Goal: Communication & Community: Answer question/provide support

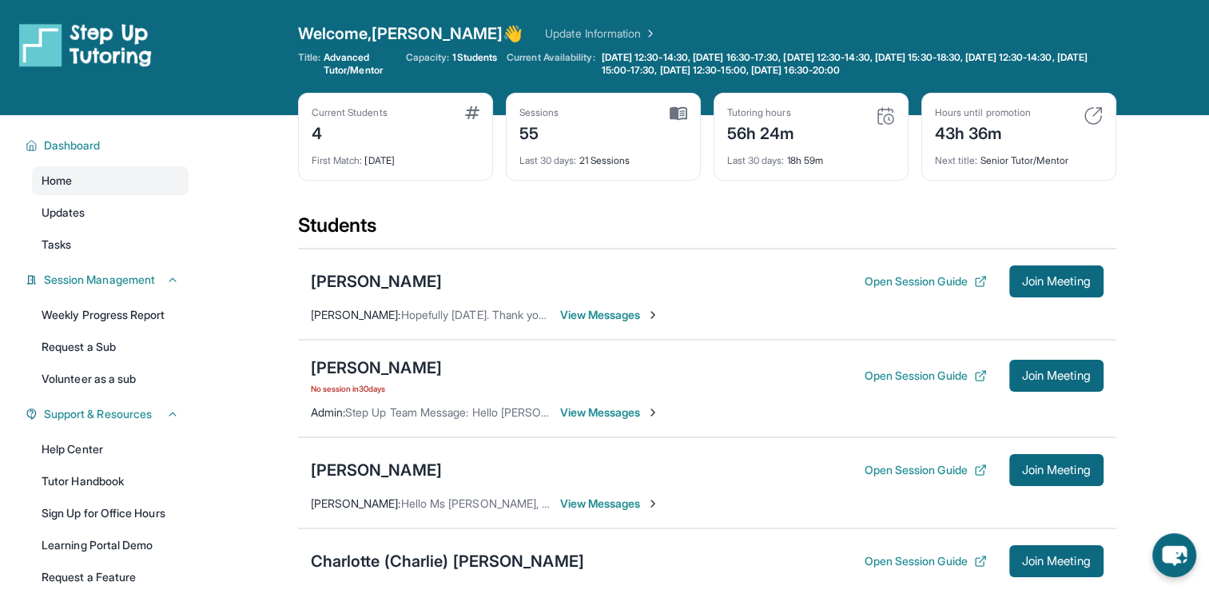
click at [572, 317] on span "View Messages" at bounding box center [610, 315] width 100 height 16
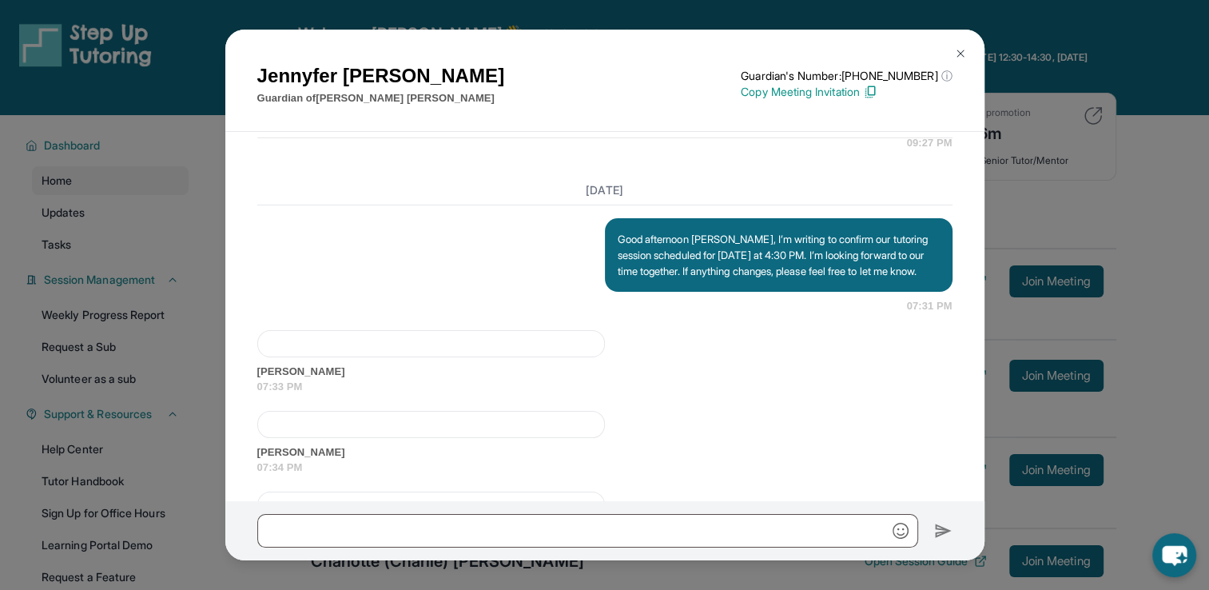
scroll to position [5142, 0]
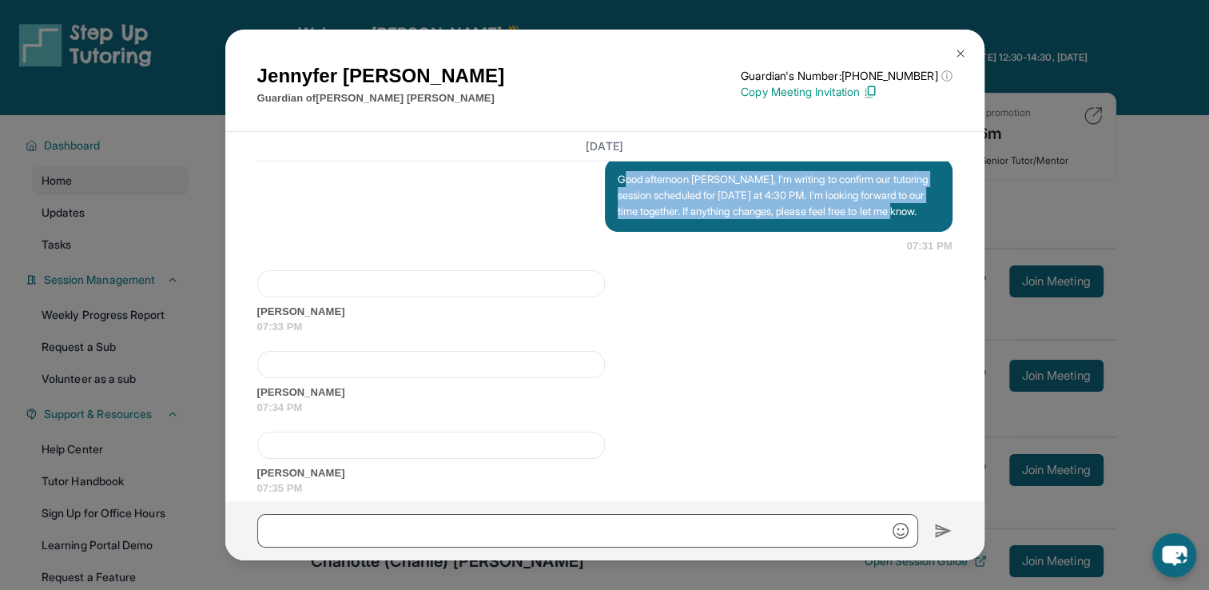
drag, startPoint x: 671, startPoint y: 446, endPoint x: 609, endPoint y: 388, distance: 84.9
click at [609, 232] on div "Good afternoon [PERSON_NAME], I’m writing to confirm our tutoring session sched…" at bounding box center [779, 195] width 348 height 74
copy p "Good afternoon [PERSON_NAME], I’m writing to confirm our tutoring session sched…"
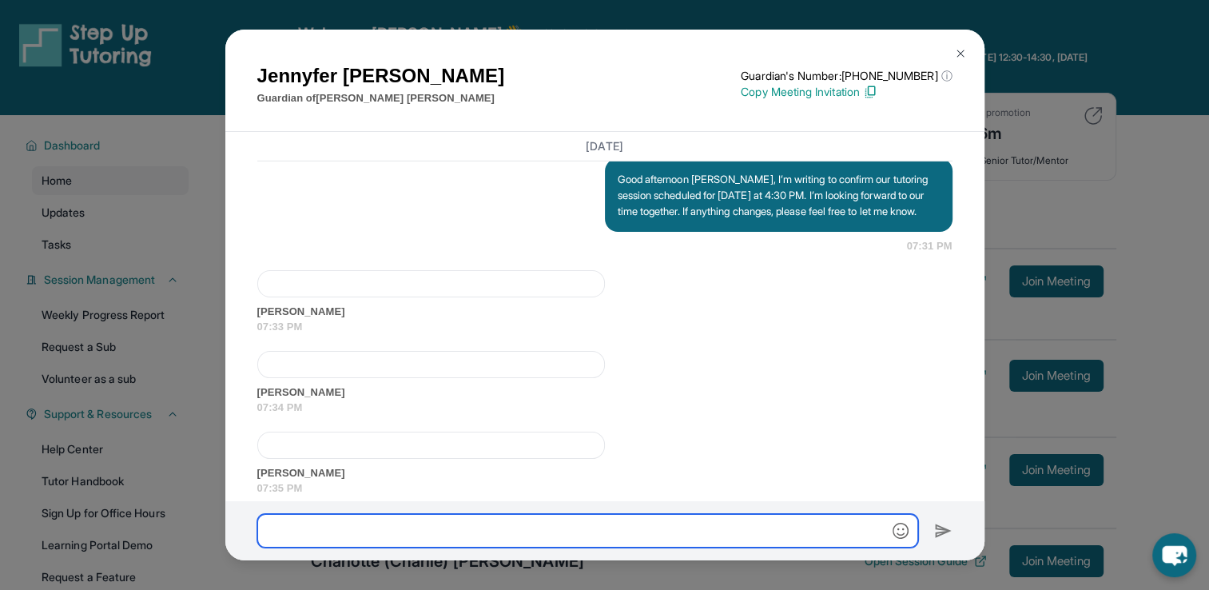
click at [518, 544] on input "text" at bounding box center [587, 531] width 661 height 34
paste input "**********"
type input "**********"
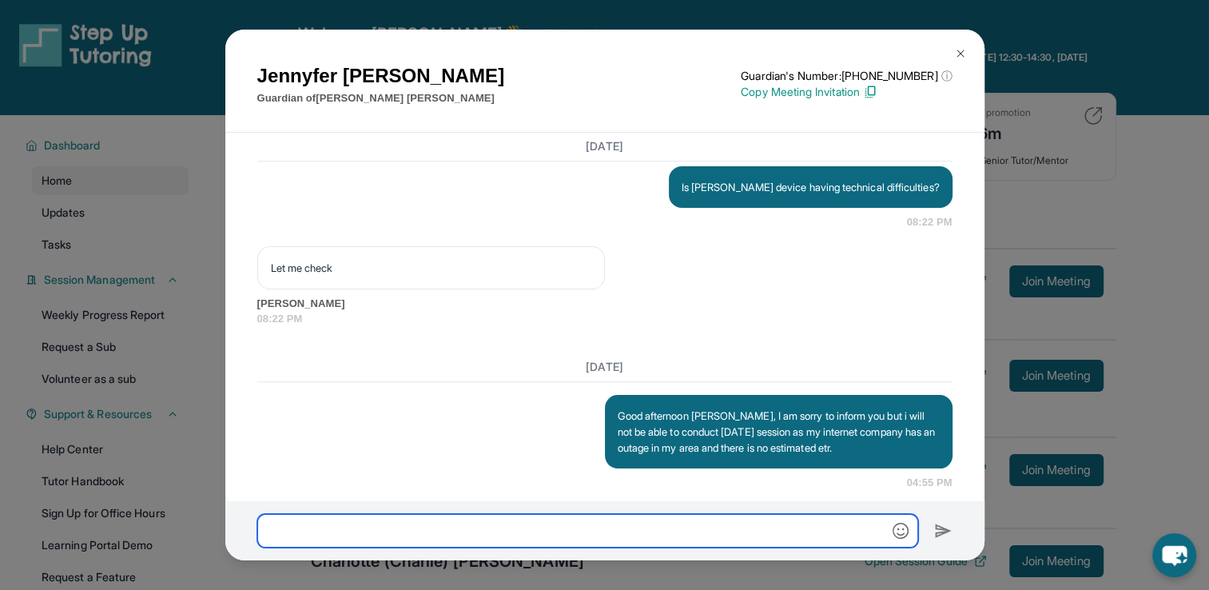
scroll to position [7767, 0]
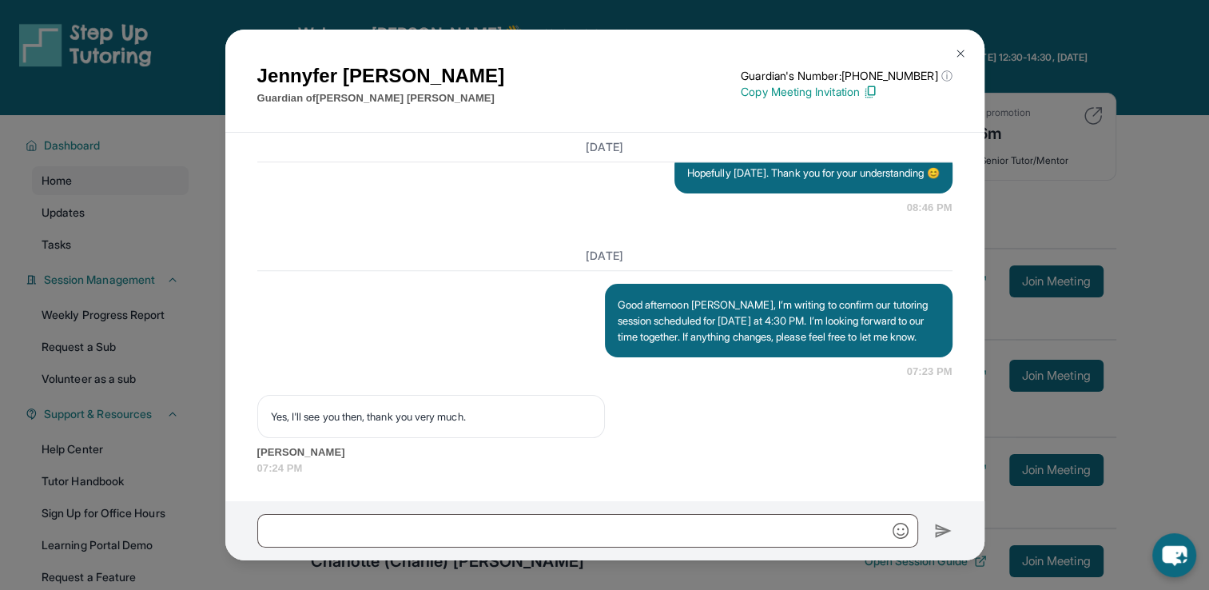
click at [955, 48] on img at bounding box center [960, 53] width 13 height 13
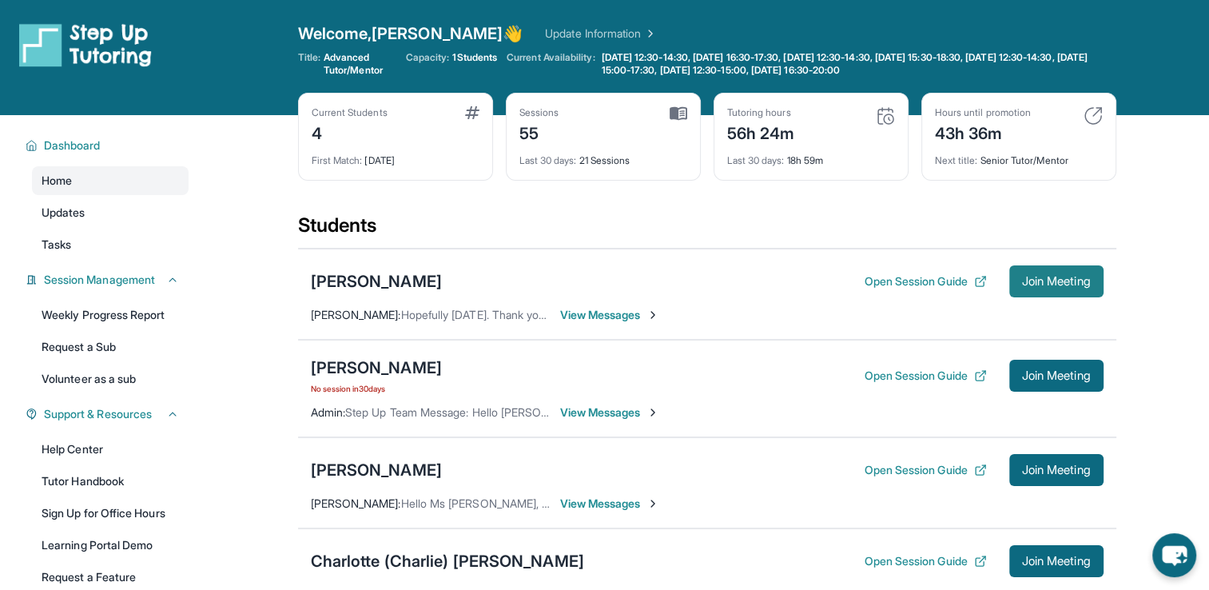
click at [1078, 277] on span "Join Meeting" at bounding box center [1056, 282] width 69 height 10
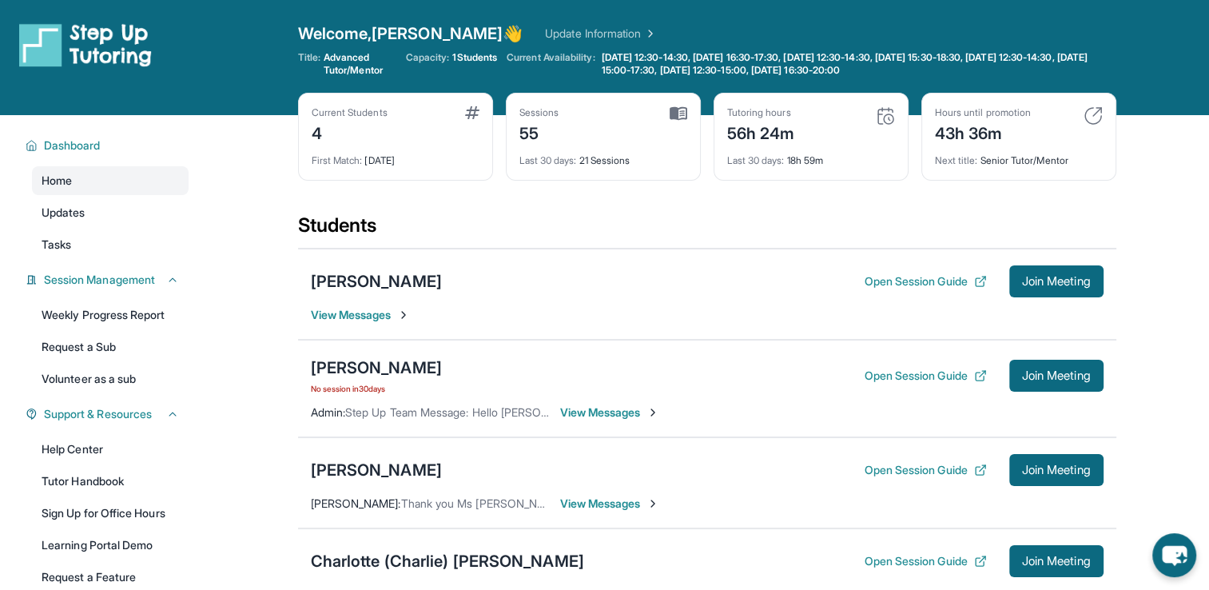
click at [580, 504] on span "View Messages" at bounding box center [610, 504] width 100 height 16
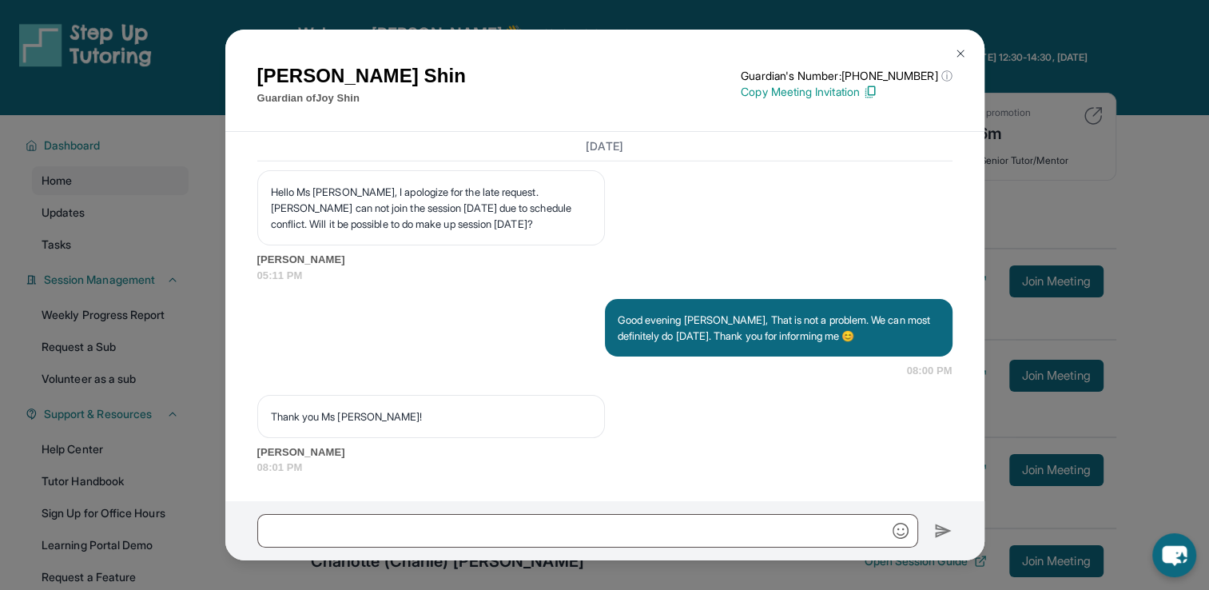
scroll to position [24177, 0]
click at [962, 53] on img at bounding box center [960, 53] width 13 height 13
